Goal: Check status: Check status

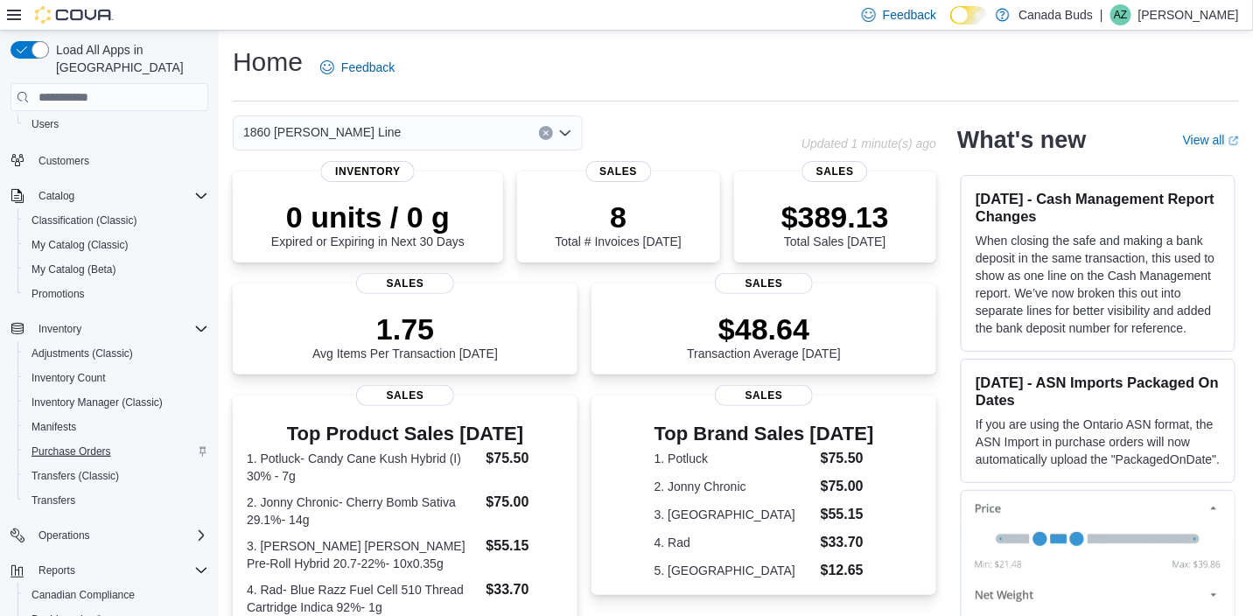
scroll to position [191, 0]
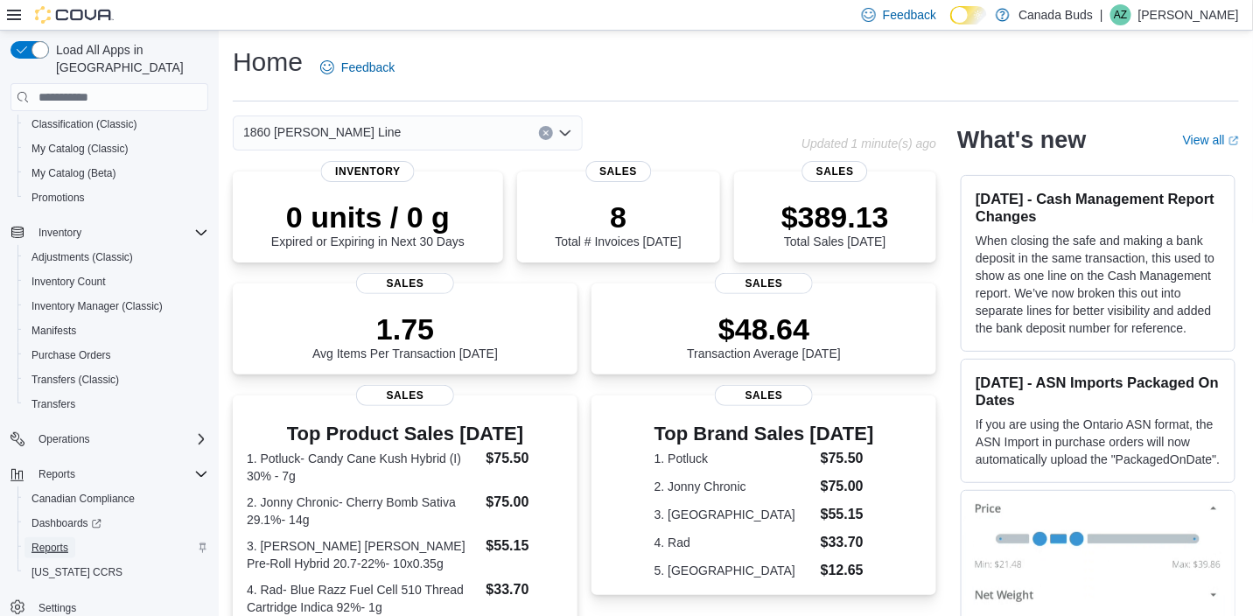
click at [43, 541] on span "Reports" at bounding box center [49, 548] width 37 height 14
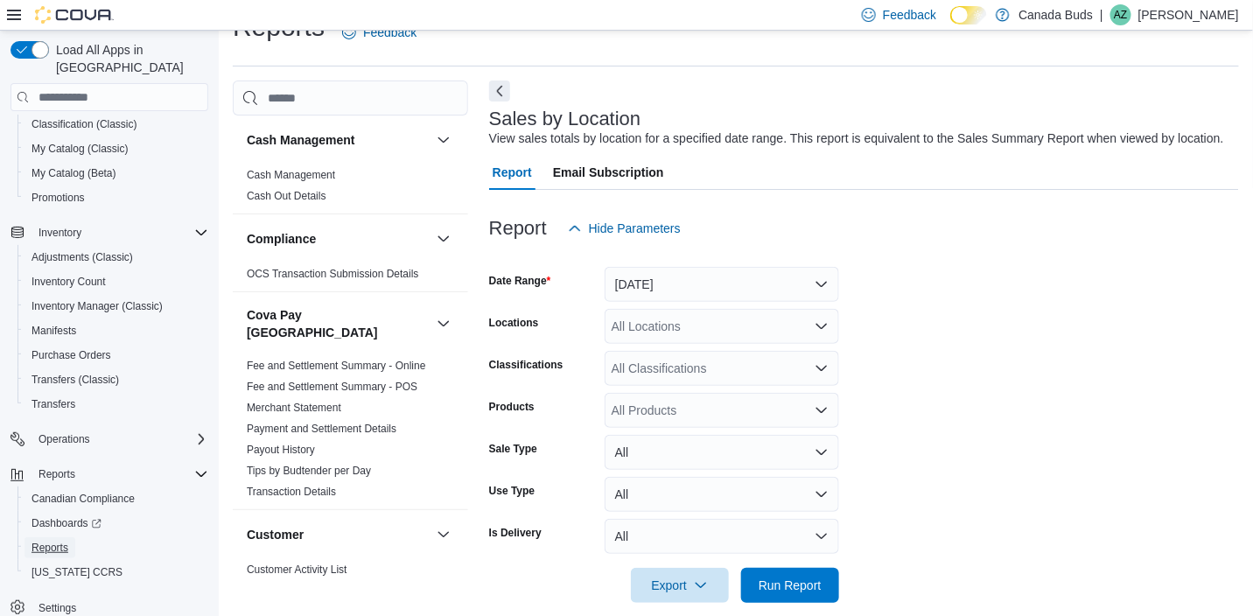
scroll to position [40, 0]
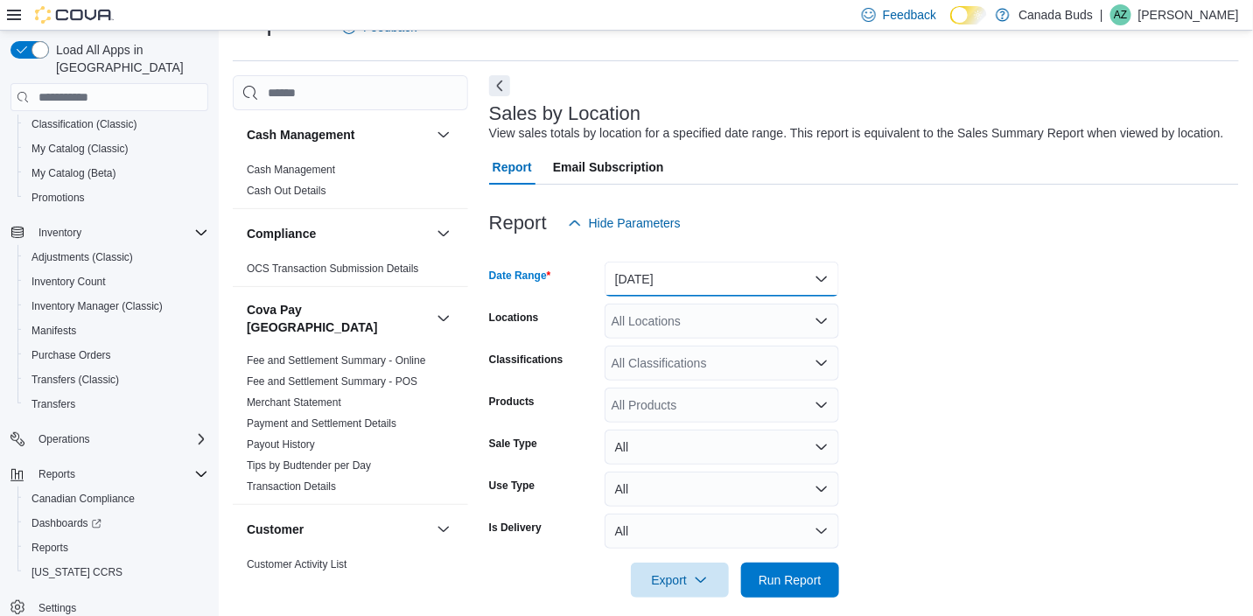
click at [709, 290] on button "Yesterday" at bounding box center [721, 279] width 234 height 35
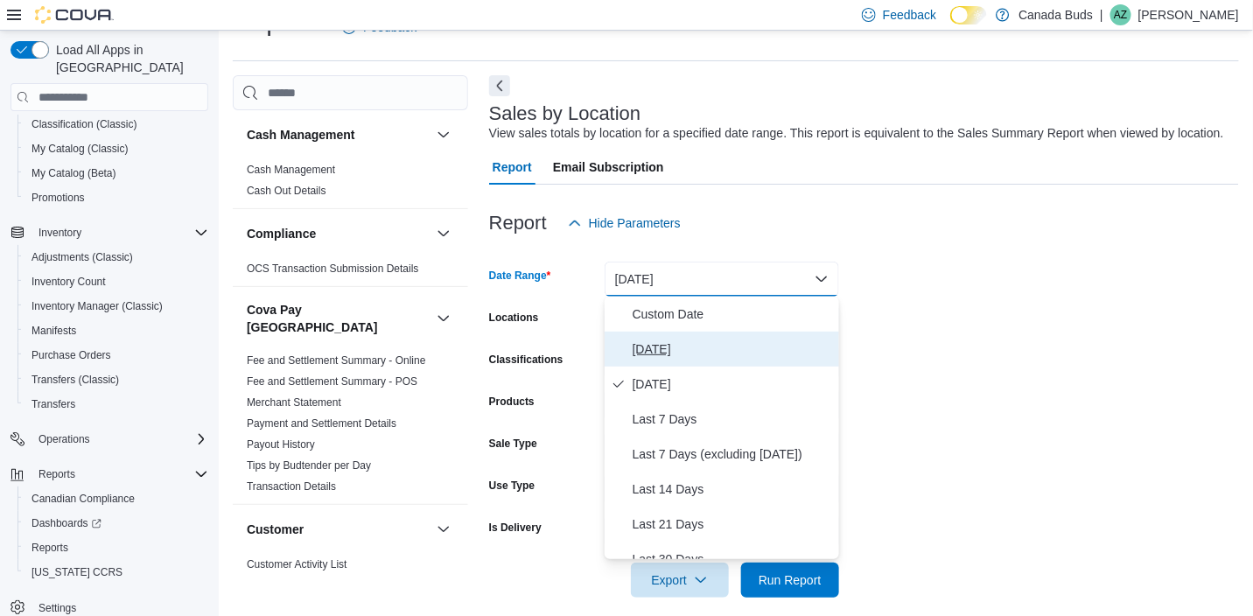
click at [688, 346] on span "Today" at bounding box center [731, 349] width 199 height 21
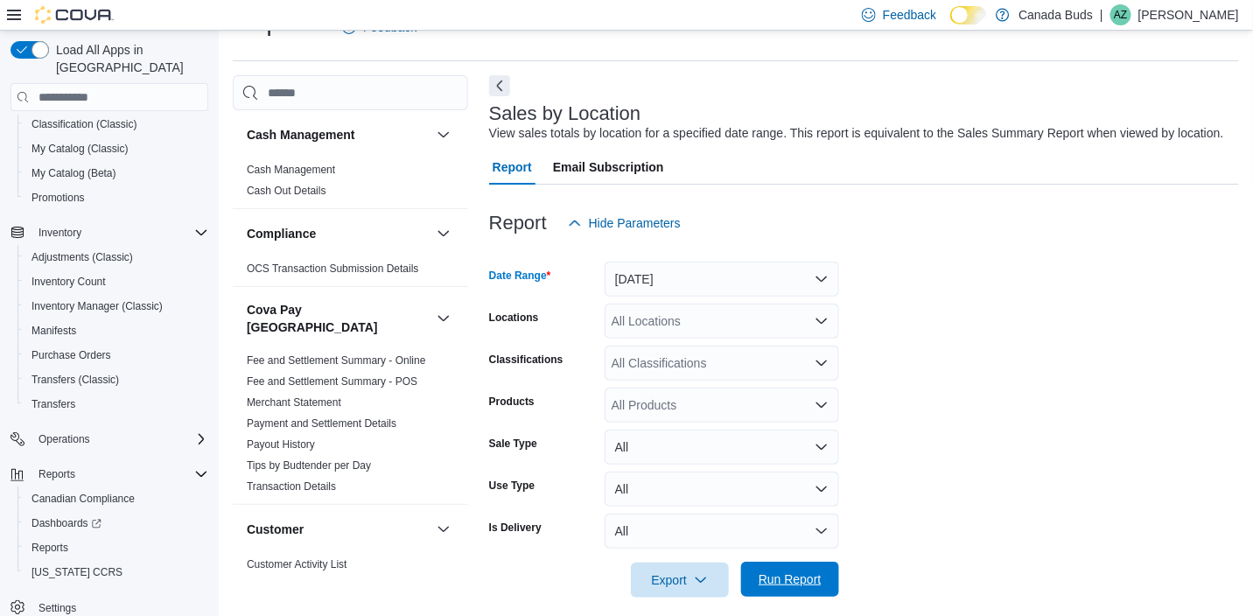
drag, startPoint x: 778, startPoint y: 580, endPoint x: 816, endPoint y: 562, distance: 42.3
click at [778, 580] on span "Run Report" at bounding box center [789, 578] width 63 height 17
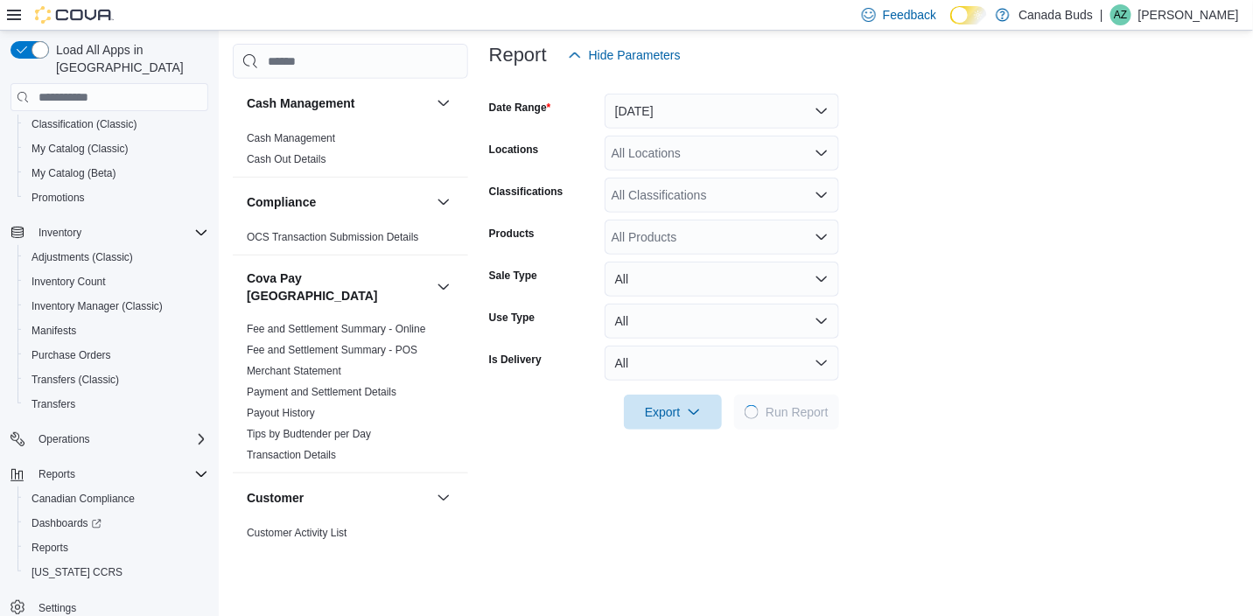
scroll to position [390, 0]
